Goal: Task Accomplishment & Management: Complete application form

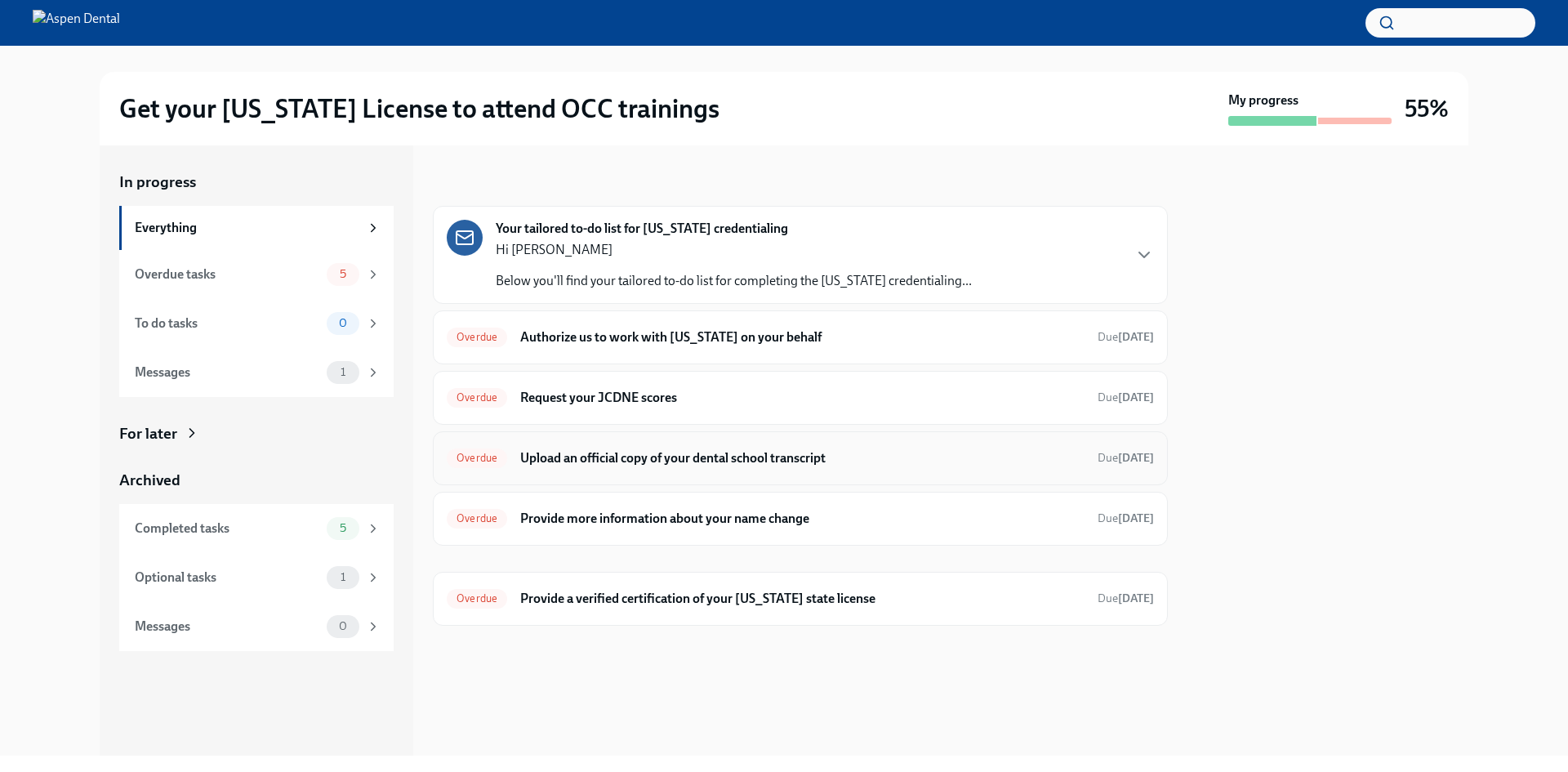
click at [664, 459] on h6 "Upload an official copy of your dental school transcript" at bounding box center [802, 458] width 564 height 18
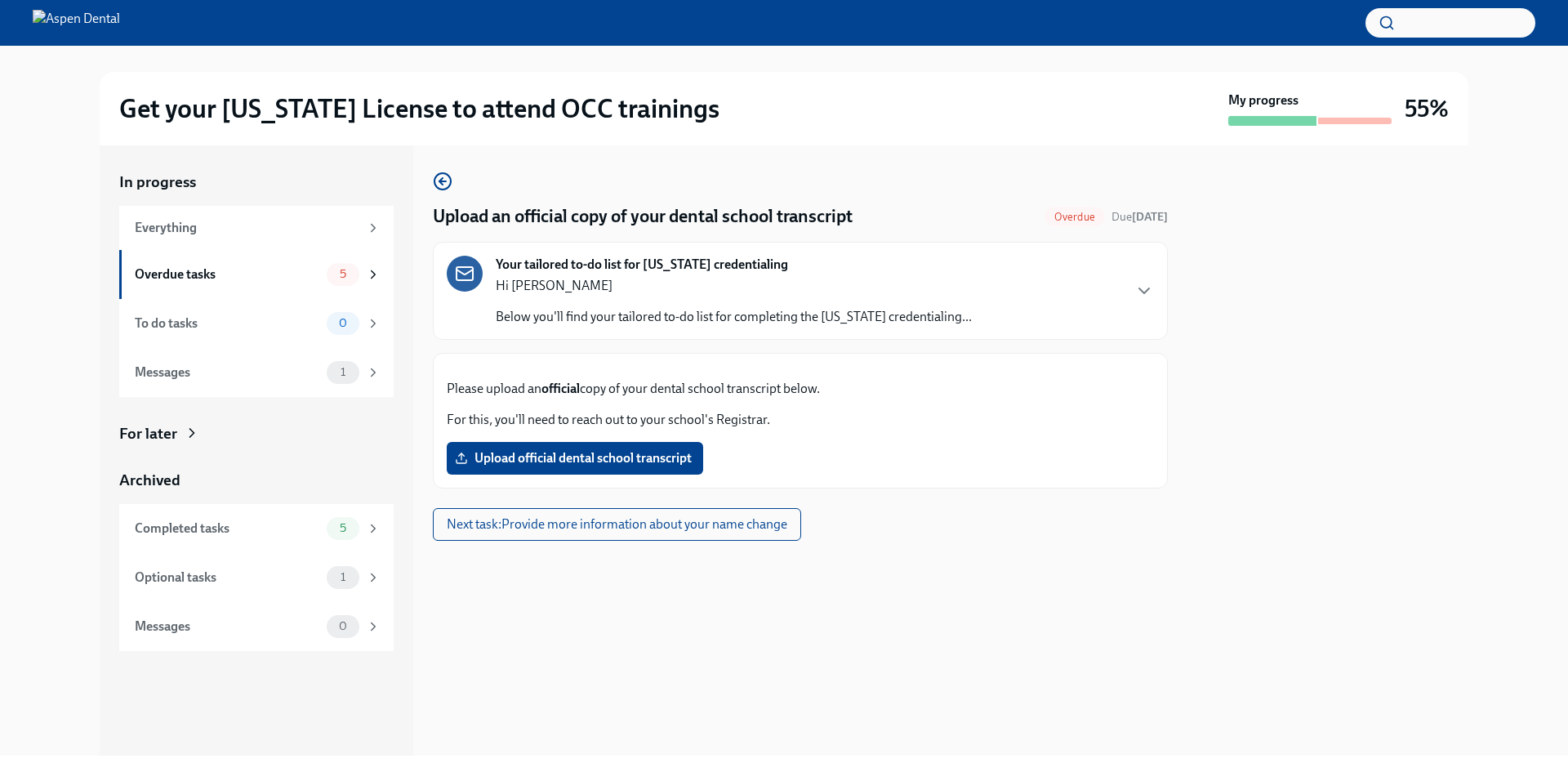
scroll to position [28, 0]
click at [593, 466] on span "Upload official dental school transcript" at bounding box center [574, 458] width 234 height 16
click at [0, 0] on input "Upload official dental school transcript" at bounding box center [0, 0] width 0 height 0
click at [561, 466] on span "Upload official dental school transcript" at bounding box center [574, 458] width 234 height 16
click at [0, 0] on input "Upload official dental school transcript" at bounding box center [0, 0] width 0 height 0
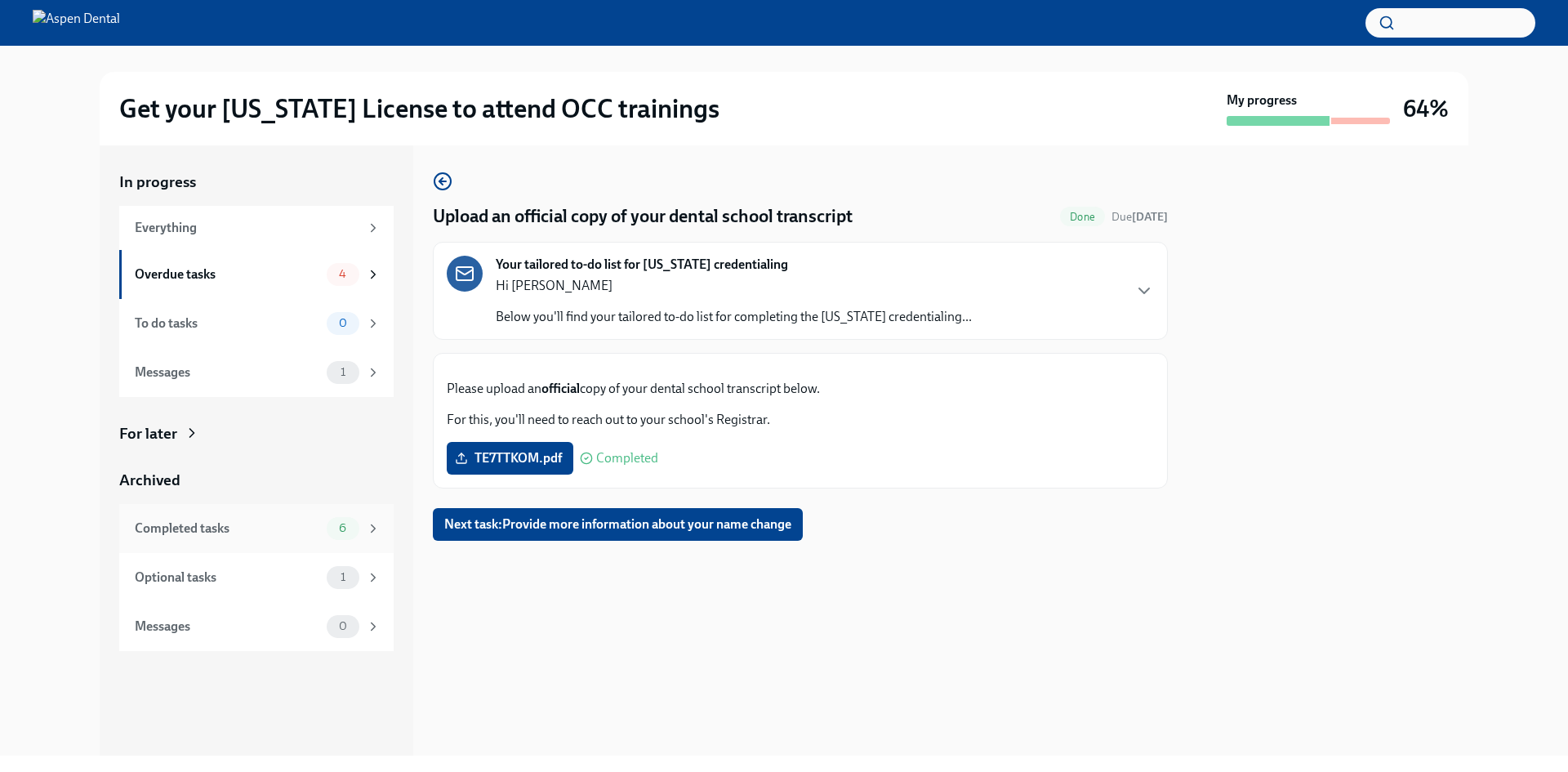
click at [181, 533] on div "Completed tasks" at bounding box center [228, 527] width 185 height 18
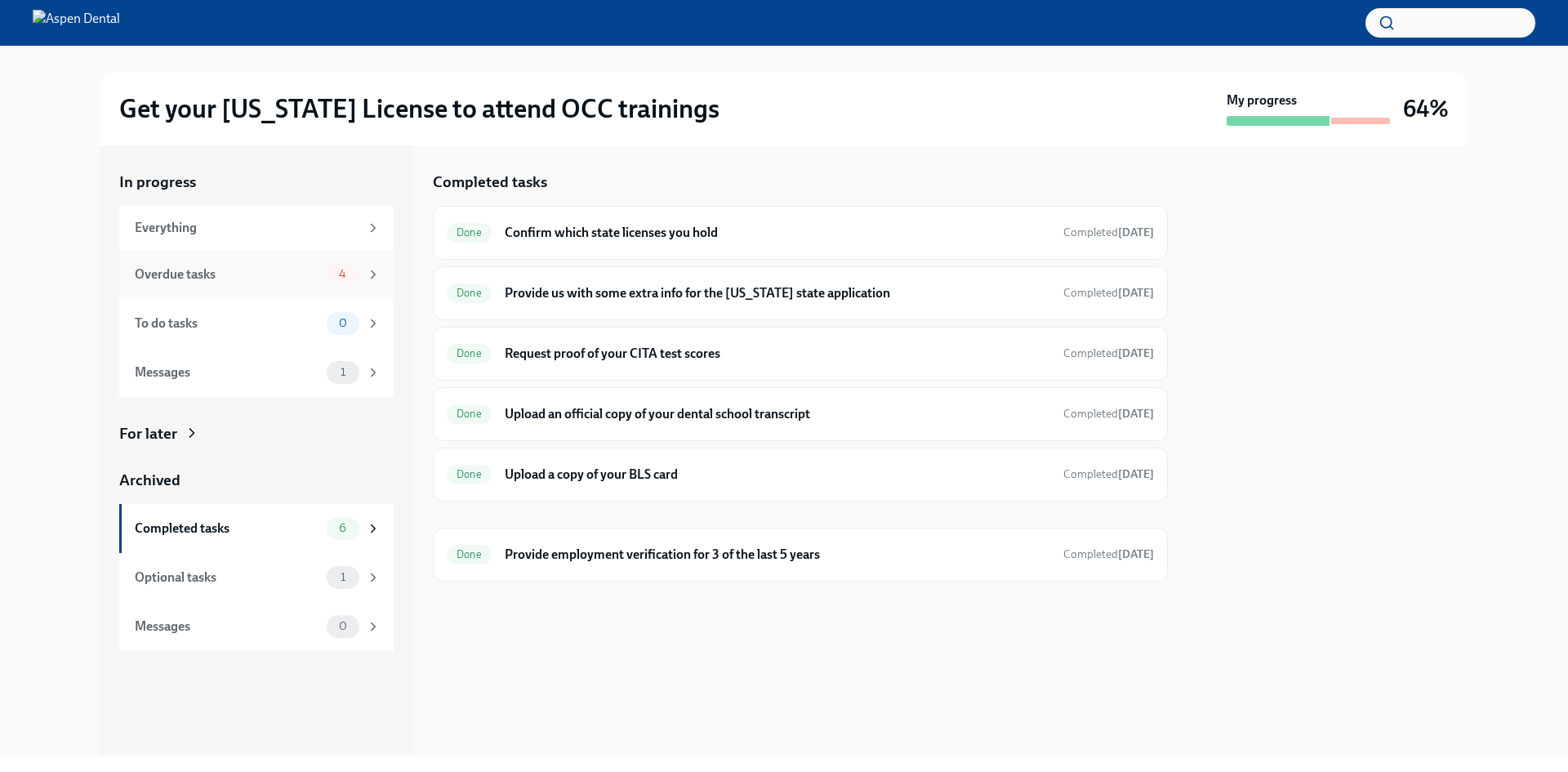
click at [211, 273] on div "Overdue tasks" at bounding box center [228, 273] width 185 height 18
